Goal: Task Accomplishment & Management: Use online tool/utility

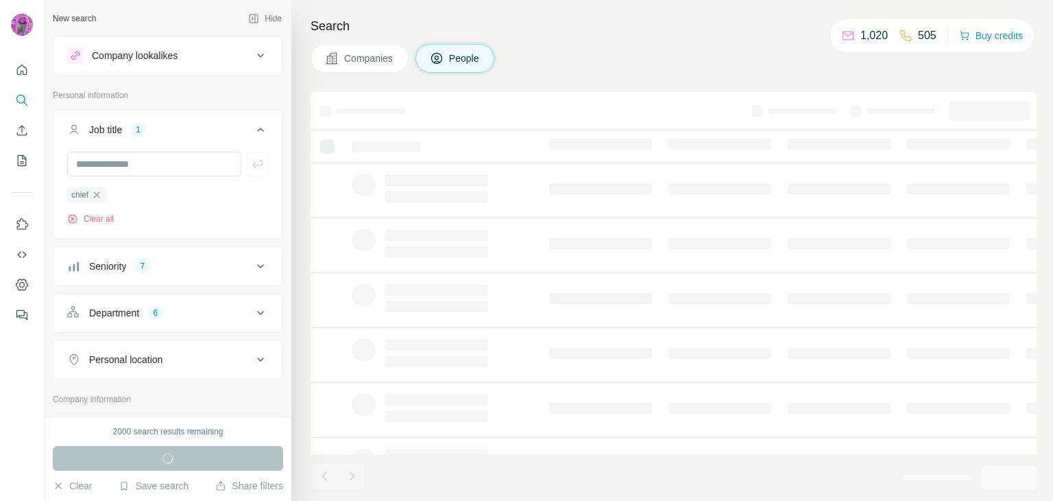
click at [193, 197] on ul "chief" at bounding box center [168, 194] width 202 height 17
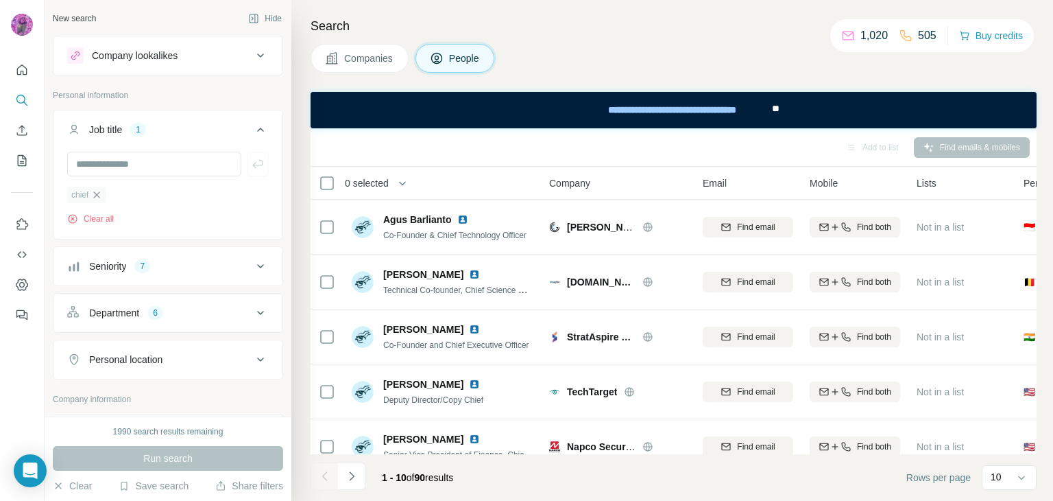
click at [97, 195] on icon "button" at bounding box center [97, 194] width 6 height 6
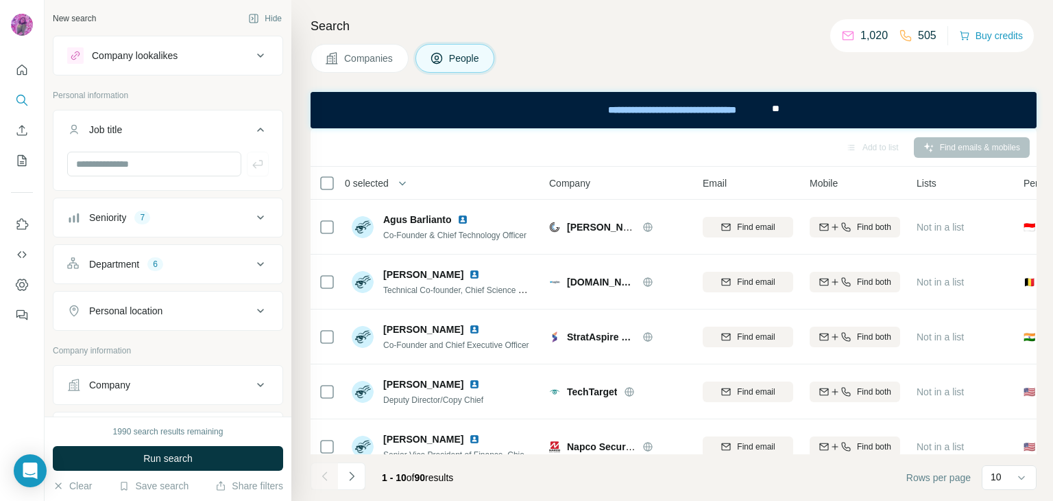
click at [147, 215] on div "7" at bounding box center [142, 217] width 16 height 12
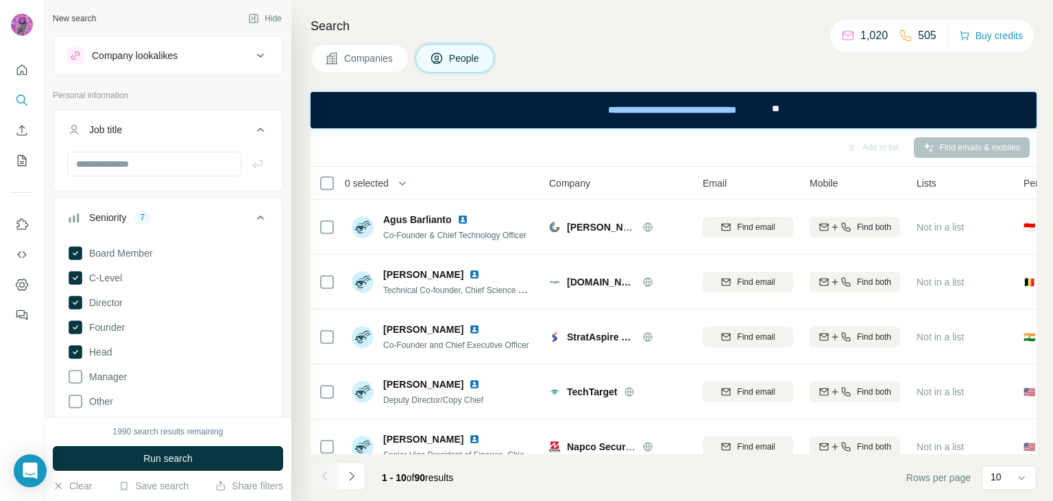
click at [21, 361] on div at bounding box center [22, 250] width 45 height 501
click at [79, 20] on div "New search" at bounding box center [74, 18] width 43 height 12
click at [182, 34] on div "New search Hide Company lookalikes Personal information Job title Seniority 7 B…" at bounding box center [168, 208] width 247 height 416
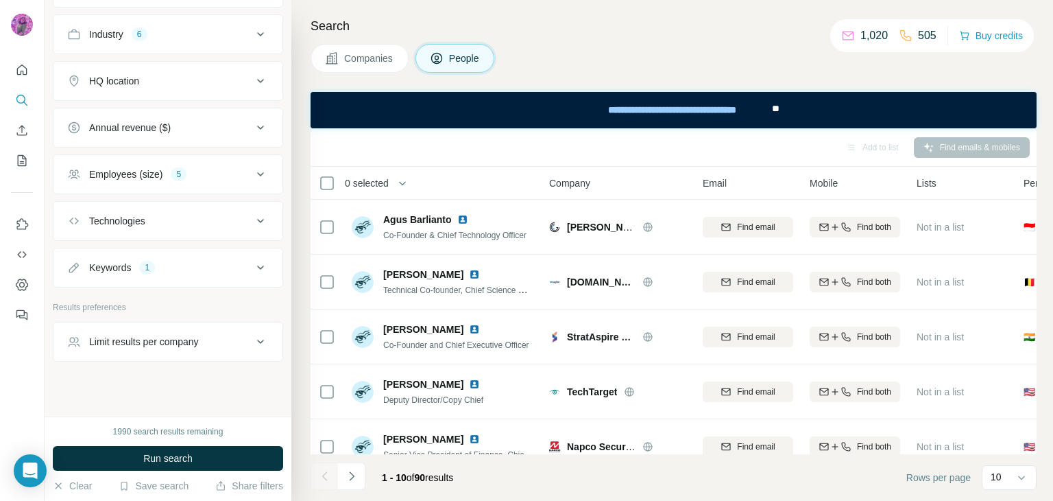
scroll to position [683, 0]
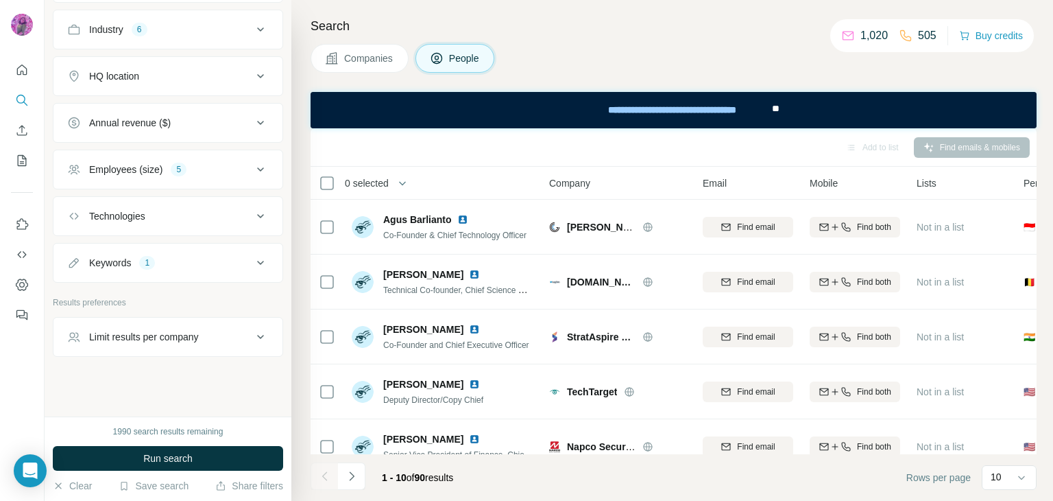
click at [159, 250] on button "Keywords 1" at bounding box center [167, 262] width 229 height 33
click at [106, 324] on icon "button" at bounding box center [103, 327] width 11 height 11
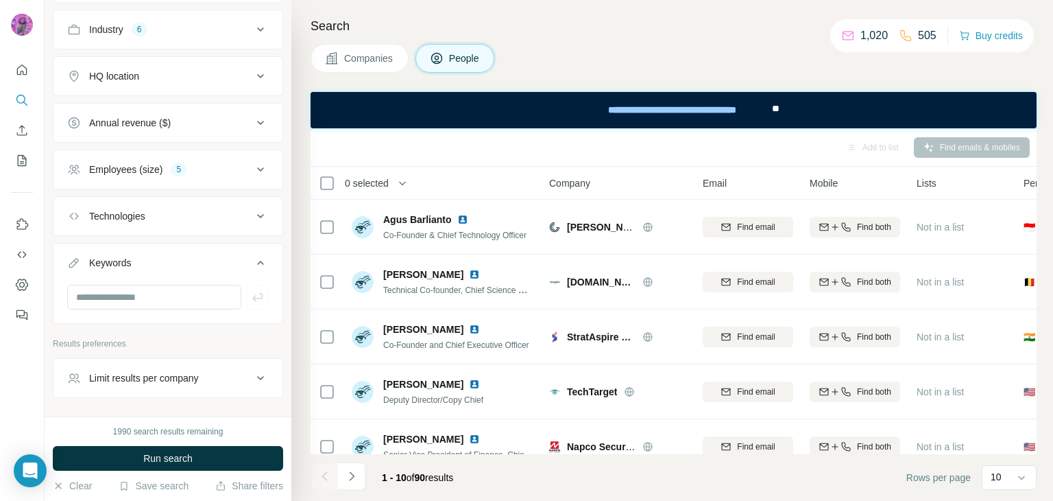
click at [176, 163] on div "5" at bounding box center [179, 169] width 16 height 12
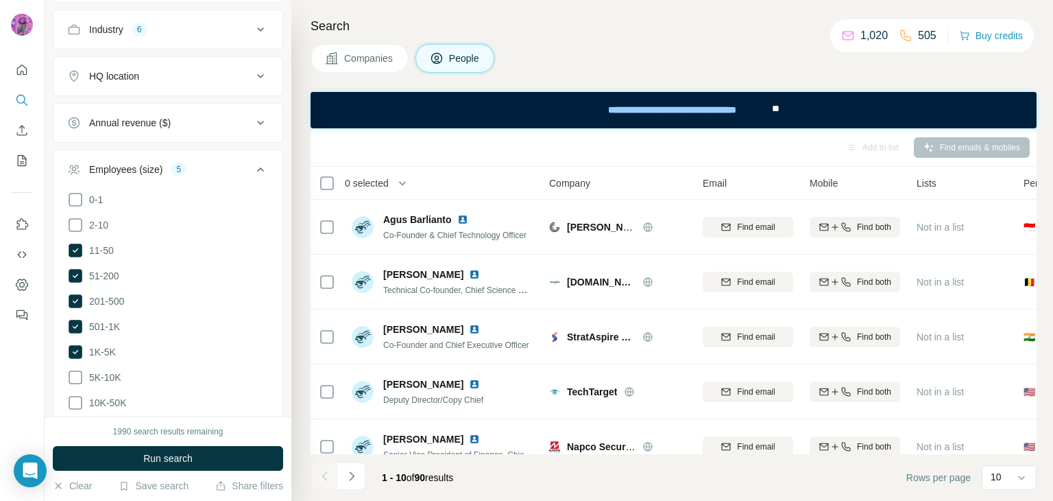
click at [176, 163] on div "5" at bounding box center [179, 169] width 16 height 12
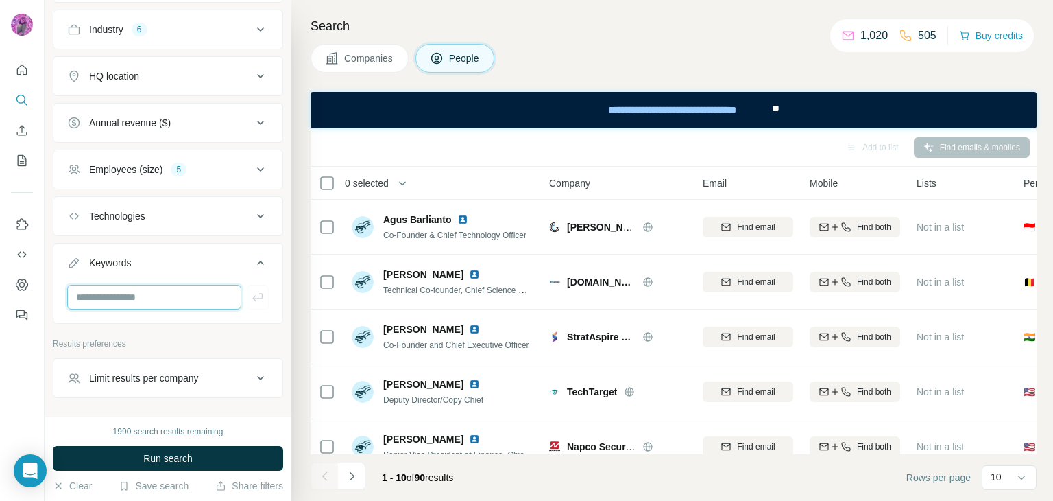
click at [140, 291] on input "text" at bounding box center [154, 297] width 174 height 25
click at [134, 294] on input "*******" at bounding box center [154, 297] width 174 height 25
type input "*******"
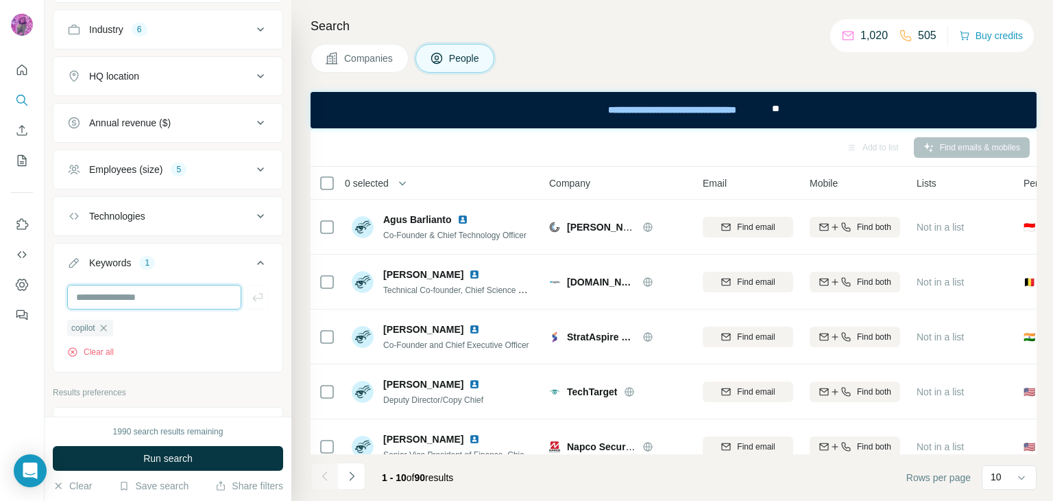
scroll to position [523, 0]
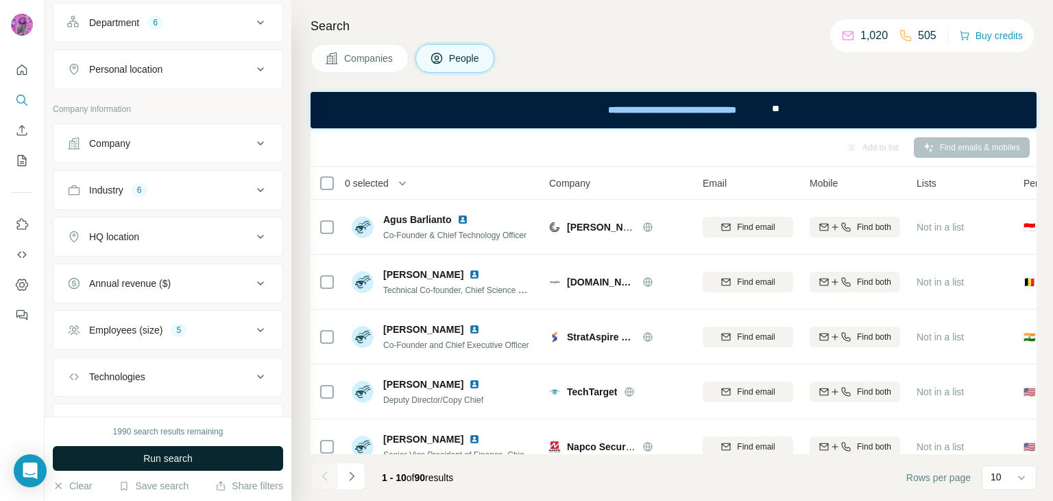
click at [174, 449] on button "Run search" at bounding box center [168, 458] width 230 height 25
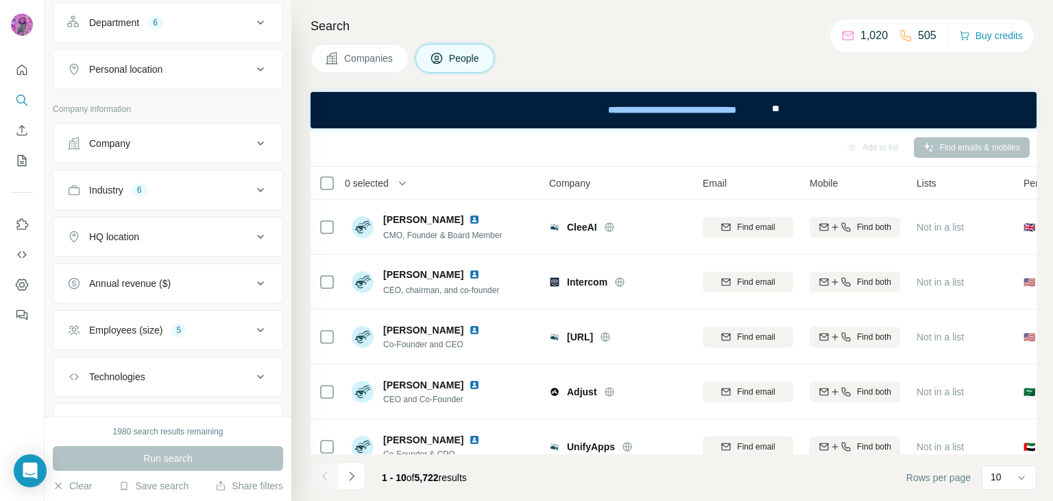
click at [144, 233] on div "HQ location" at bounding box center [159, 237] width 185 height 14
